Goal: Task Accomplishment & Management: Use online tool/utility

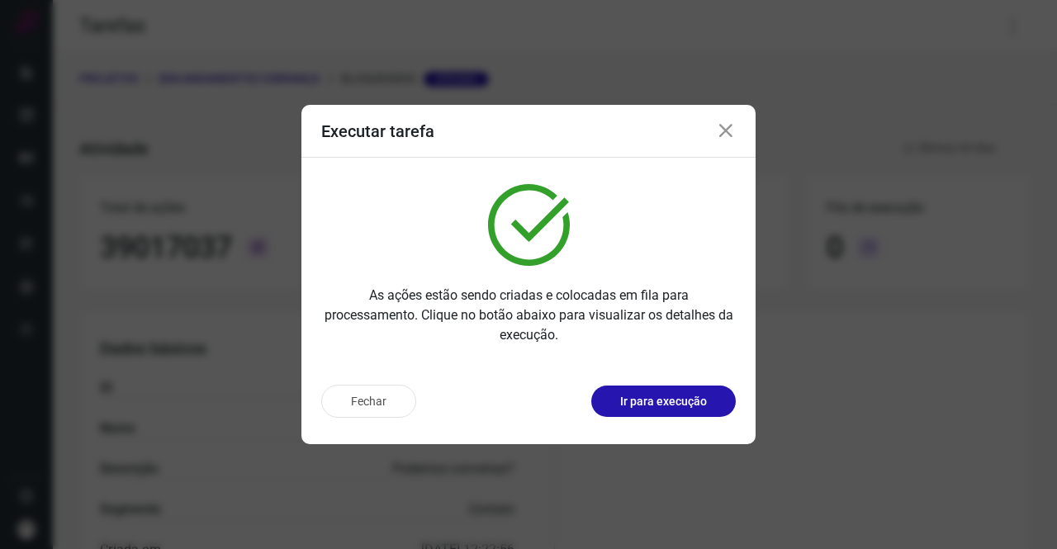
scroll to position [301, 0]
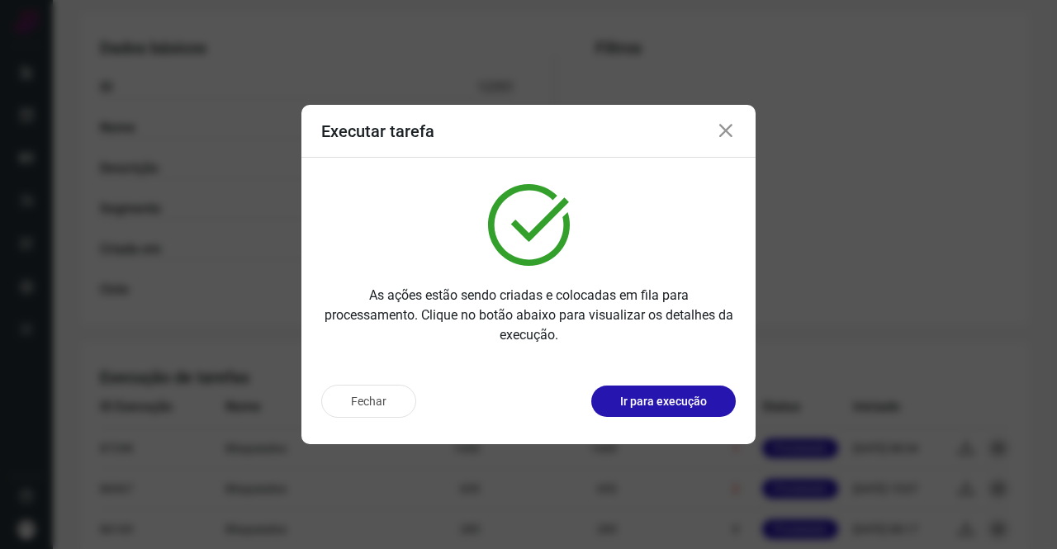
click at [721, 132] on icon at bounding box center [726, 131] width 20 height 20
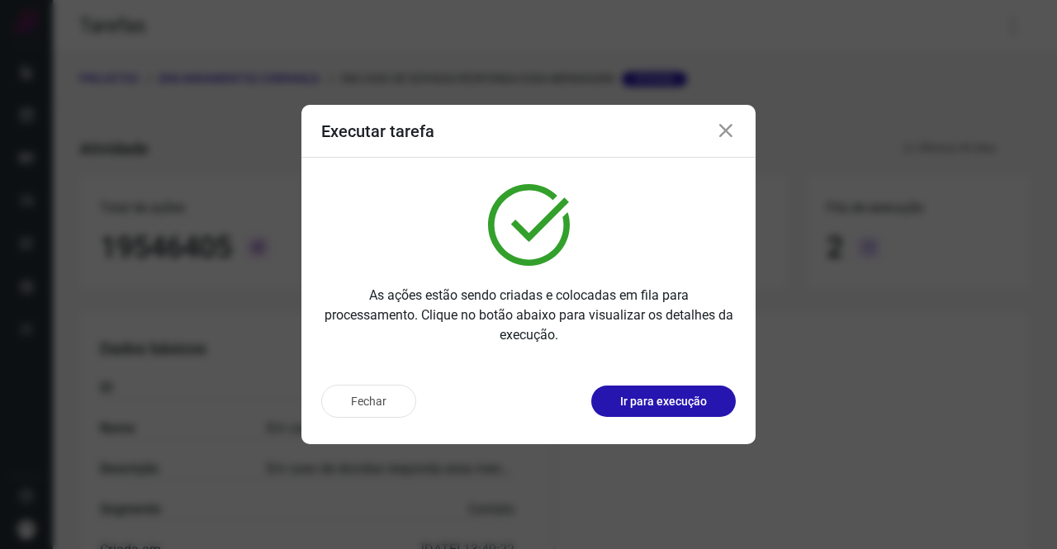
scroll to position [95, 0]
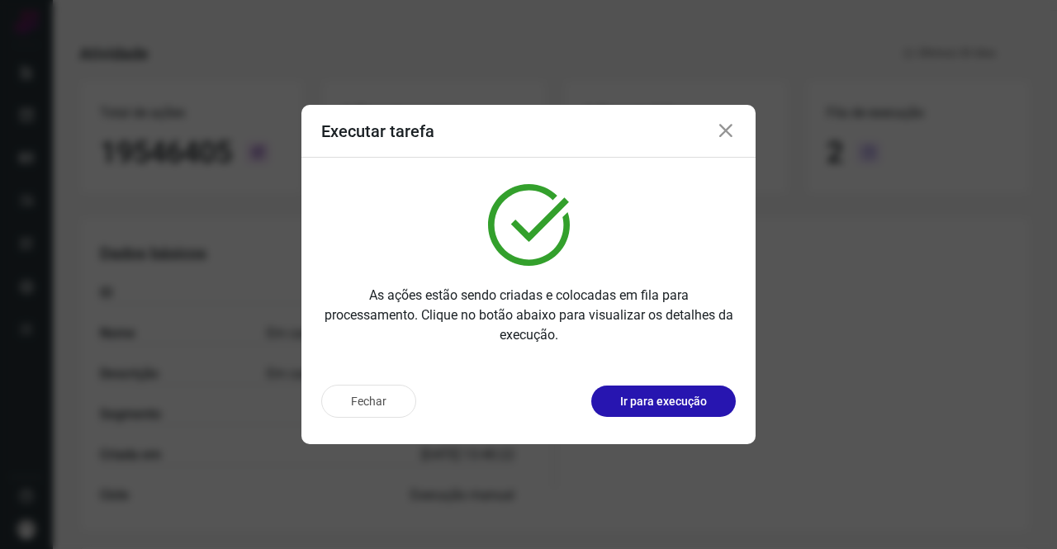
click at [722, 131] on icon at bounding box center [726, 131] width 20 height 20
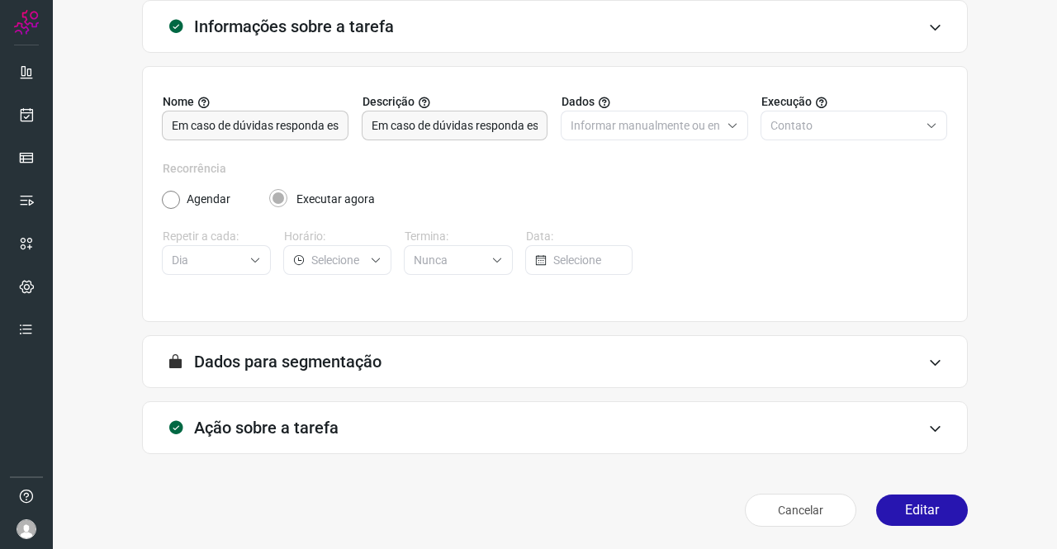
click at [230, 401] on div "Ação sobre a tarefa" at bounding box center [555, 427] width 826 height 53
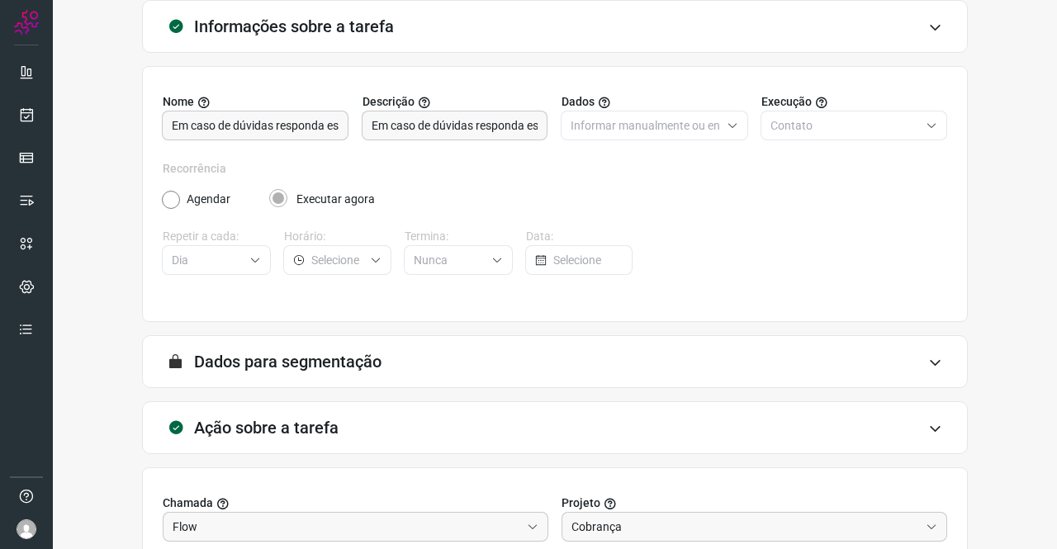
scroll to position [343, 0]
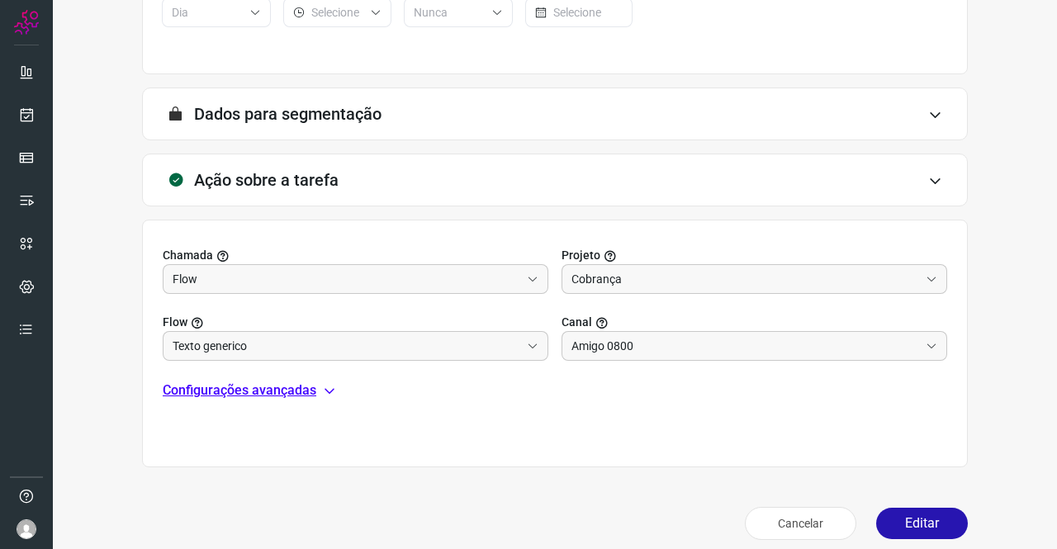
click at [232, 393] on p "Configurações avançadas" at bounding box center [240, 391] width 154 height 20
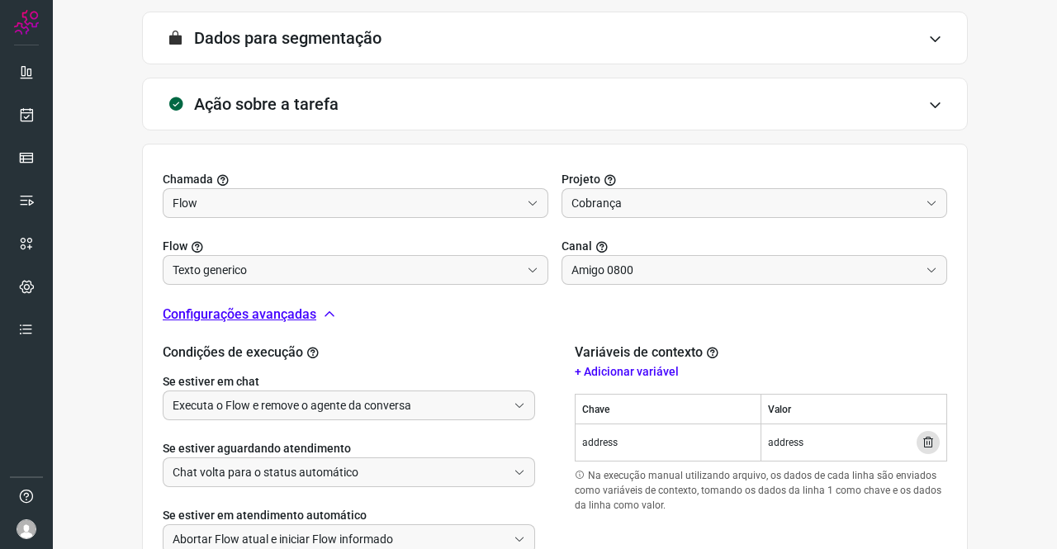
scroll to position [545, 0]
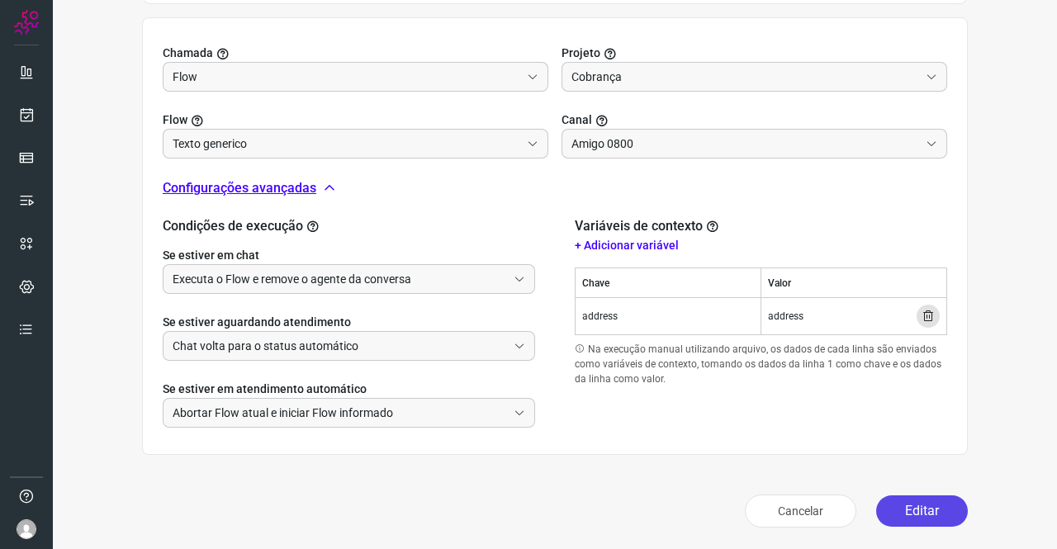
click at [906, 506] on button "Editar" at bounding box center [922, 510] width 92 height 31
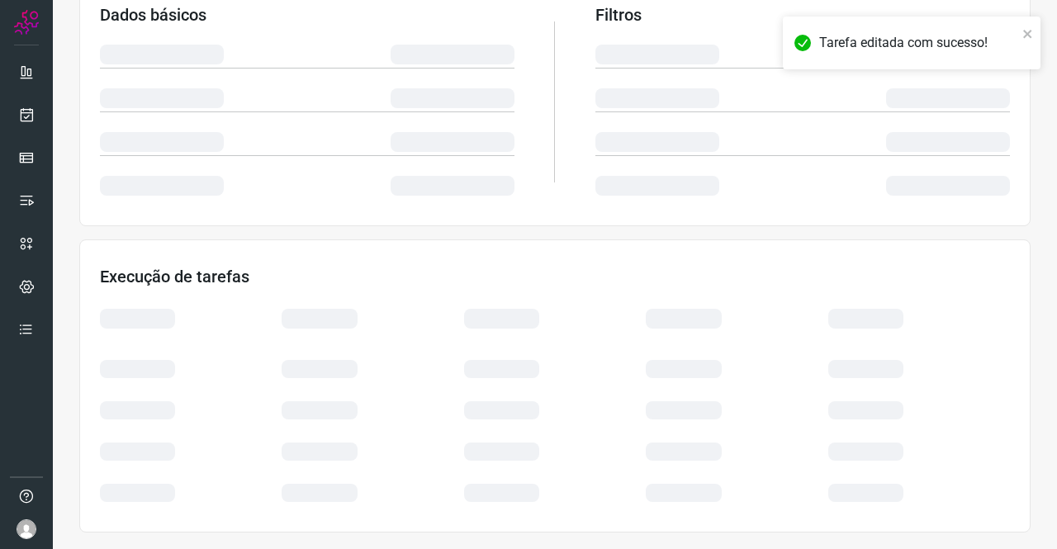
scroll to position [301, 0]
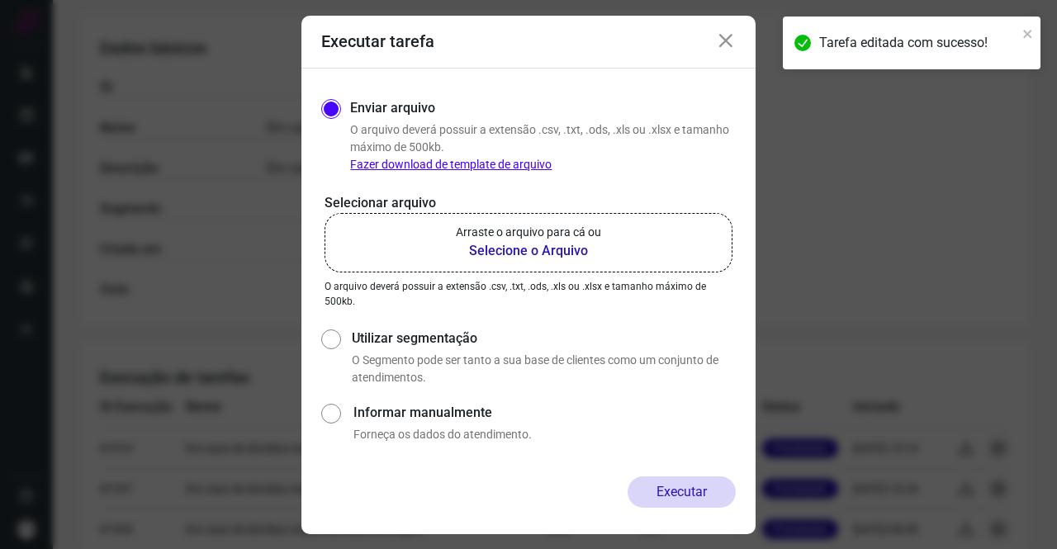
click at [519, 241] on b "Selecione o Arquivo" at bounding box center [528, 251] width 145 height 20
click at [0, 0] on input "Arraste o arquivo para cá ou Selecione o Arquivo" at bounding box center [0, 0] width 0 height 0
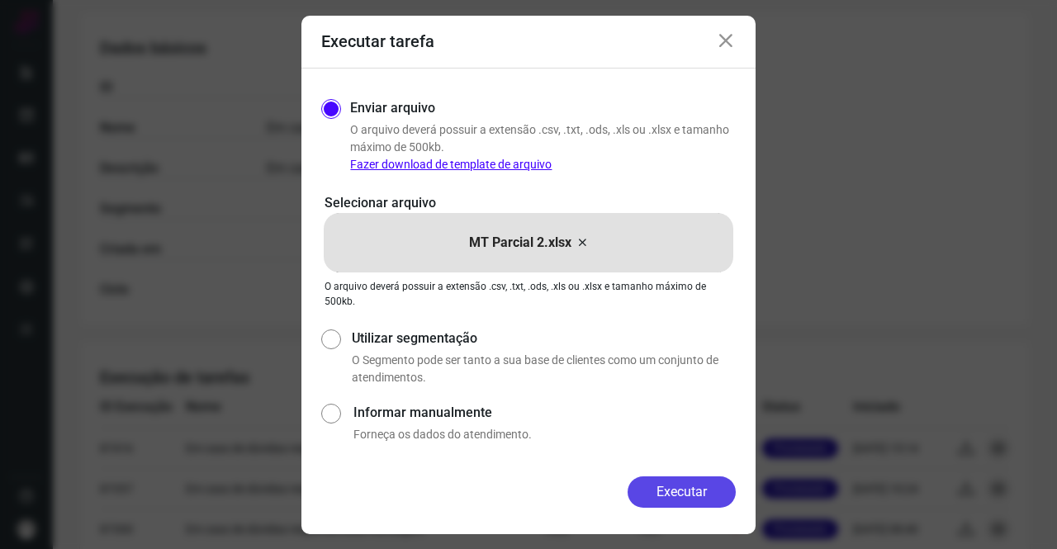
click at [727, 496] on button "Executar" at bounding box center [681, 491] width 108 height 31
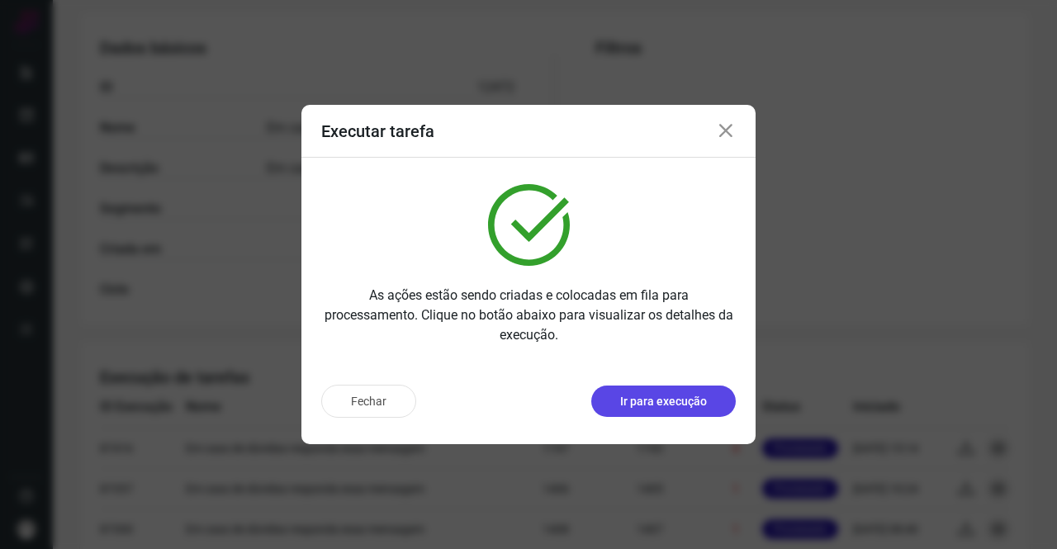
click at [627, 386] on button "Ir para execução" at bounding box center [663, 401] width 144 height 31
